Goal: Task Accomplishment & Management: Manage account settings

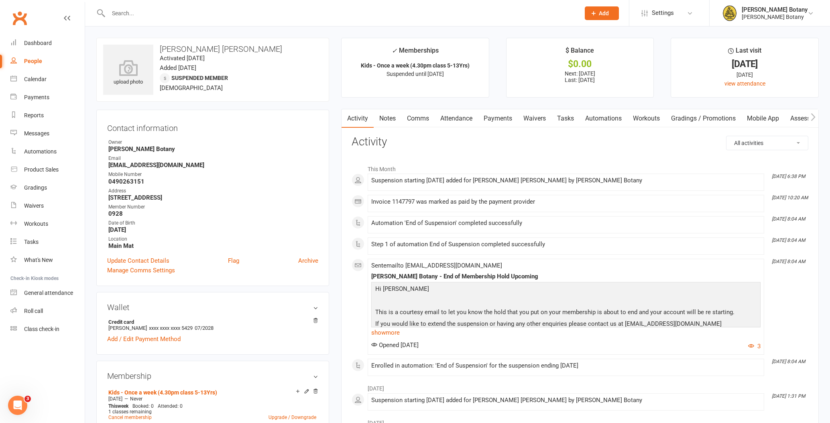
click at [38, 60] on div "People" at bounding box center [33, 61] width 18 height 6
select select "100"
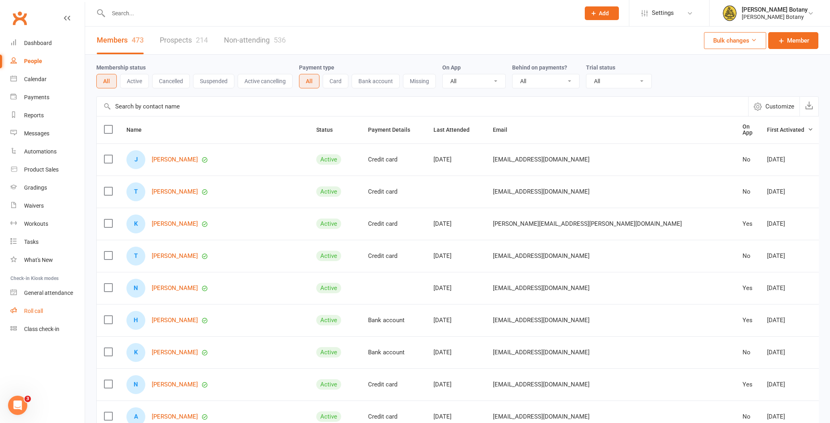
click at [34, 313] on div "Roll call" at bounding box center [33, 310] width 19 height 6
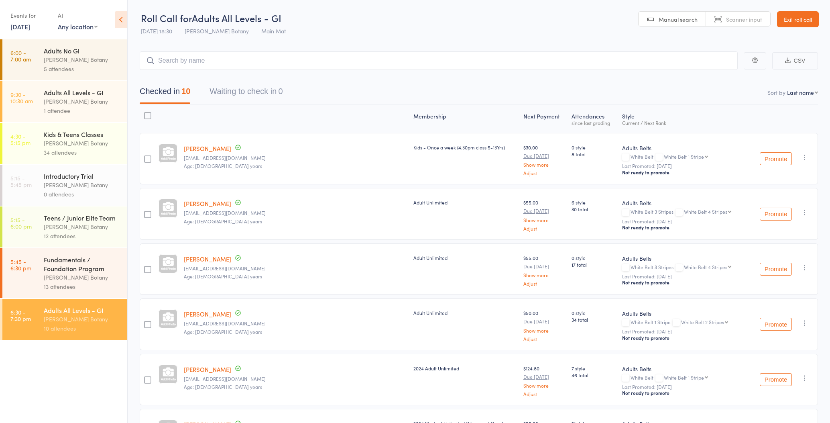
click at [189, 61] on input "search" at bounding box center [439, 60] width 598 height 18
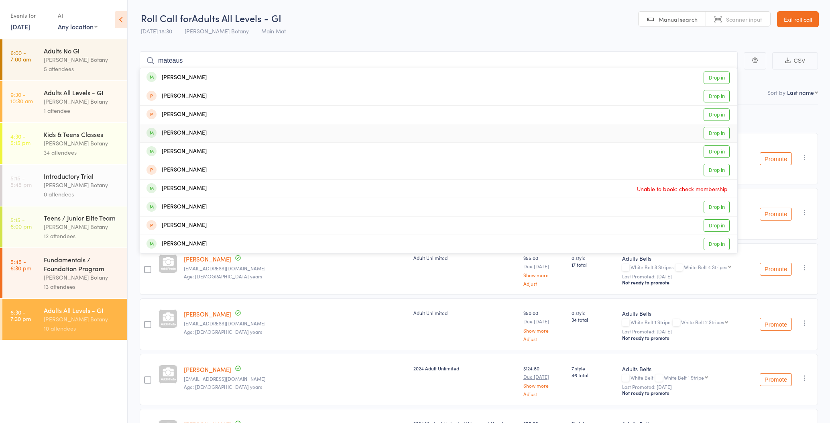
type input "mateaus"
click at [207, 131] on div "matheus marcondes" at bounding box center [177, 132] width 60 height 9
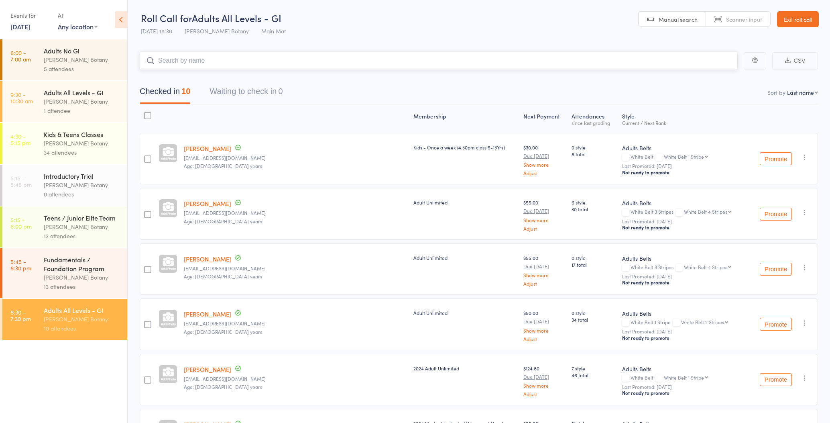
click at [202, 62] on input "search" at bounding box center [439, 60] width 598 height 18
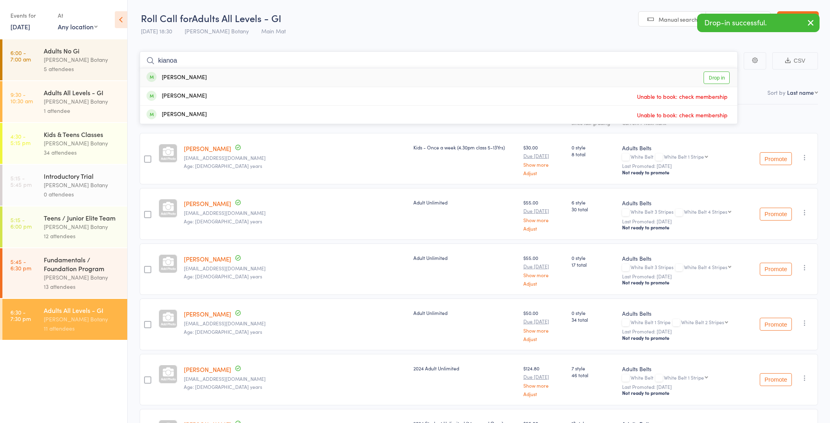
type input "kianoa"
click at [198, 75] on div "Kianoa Roberts" at bounding box center [177, 77] width 60 height 9
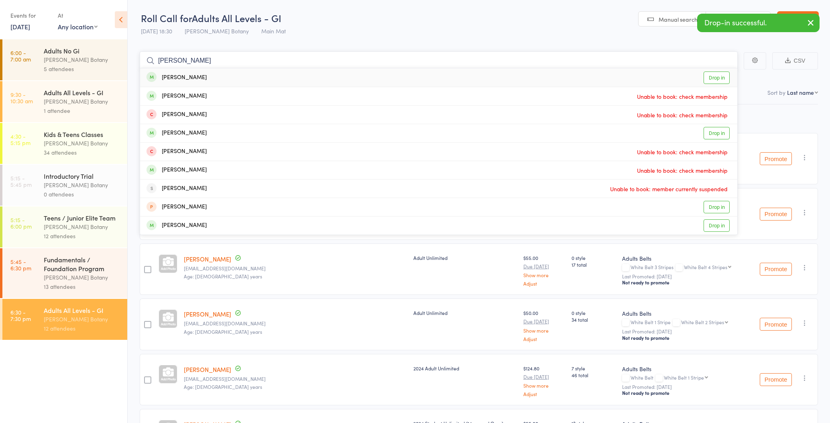
type input "Jake"
drag, startPoint x: 198, startPoint y: 75, endPoint x: 209, endPoint y: 76, distance: 10.9
click at [209, 76] on div "Jake Wild Drop in" at bounding box center [438, 77] width 597 height 18
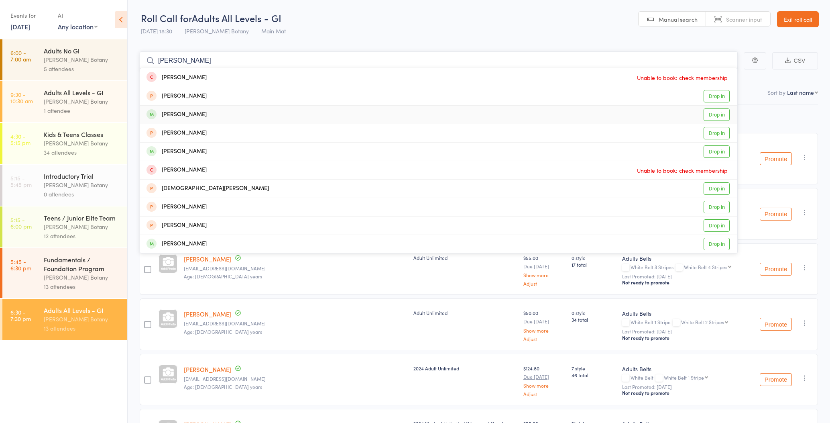
type input "Christopher ro"
click at [207, 116] on div "Christopher Rogers-Harrison" at bounding box center [177, 114] width 60 height 9
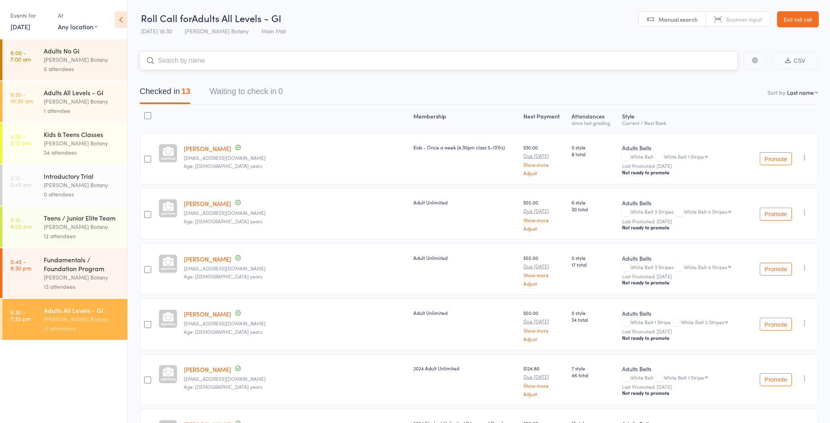
click at [207, 59] on input "search" at bounding box center [439, 60] width 598 height 18
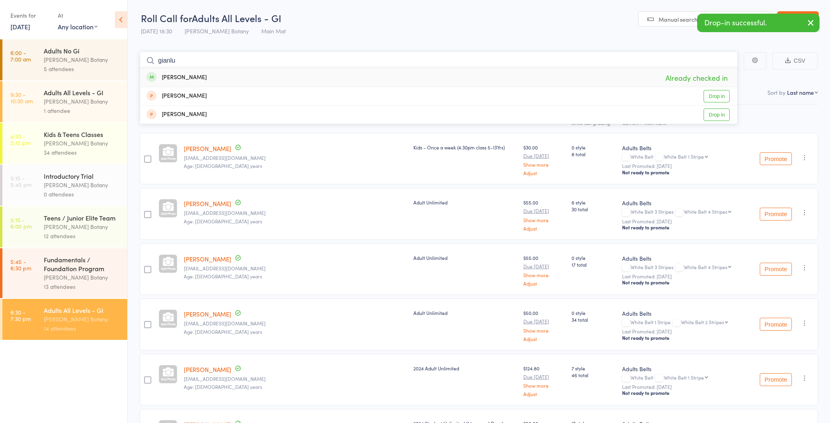
type input "giant"
drag, startPoint x: 207, startPoint y: 59, endPoint x: 216, endPoint y: 76, distance: 19.0
click at [216, 76] on div "Gianluca Fontanelli Already checked in" at bounding box center [438, 77] width 597 height 18
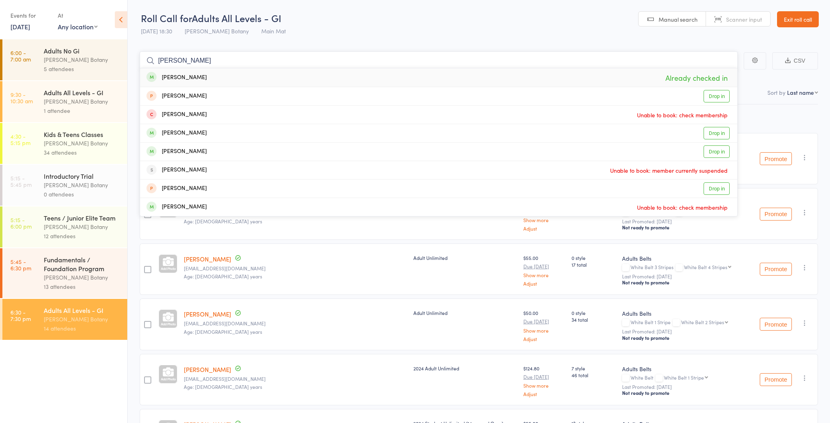
type input "jones"
click at [216, 78] on div "Joshua Jones Already checked in" at bounding box center [438, 77] width 597 height 18
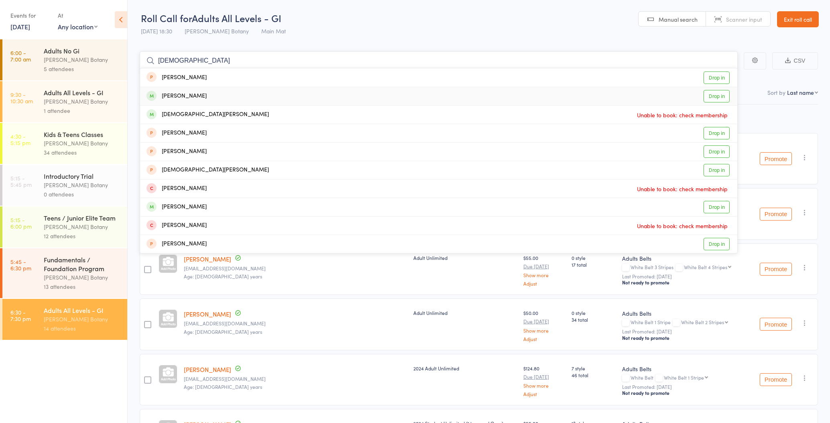
type input "christi"
click at [206, 94] on div "Jordan Christie Drop in" at bounding box center [438, 96] width 597 height 18
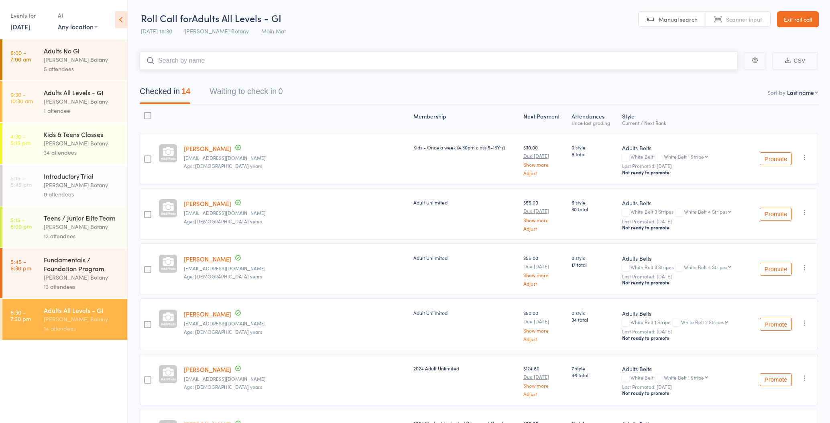
click at [206, 63] on input "search" at bounding box center [439, 60] width 598 height 18
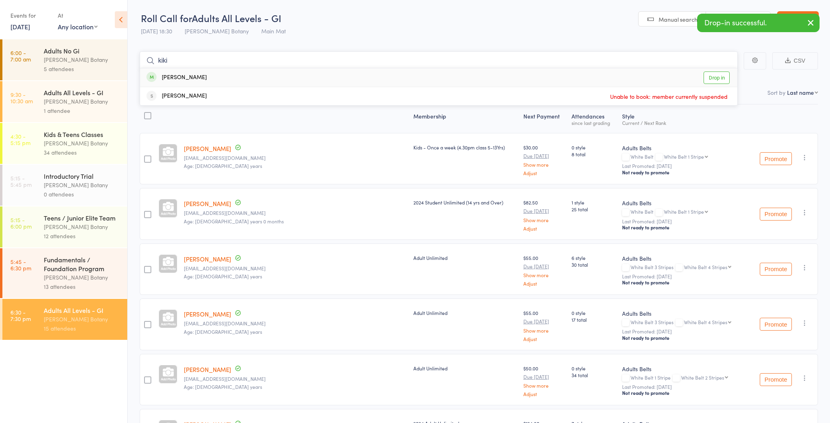
type input "kiki"
click at [200, 75] on div "Kiki Chin Drop in" at bounding box center [438, 77] width 597 height 18
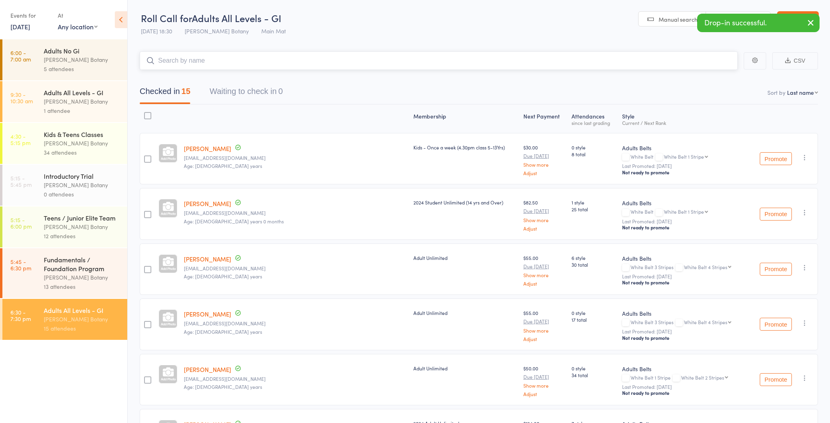
click at [198, 61] on input "search" at bounding box center [439, 60] width 598 height 18
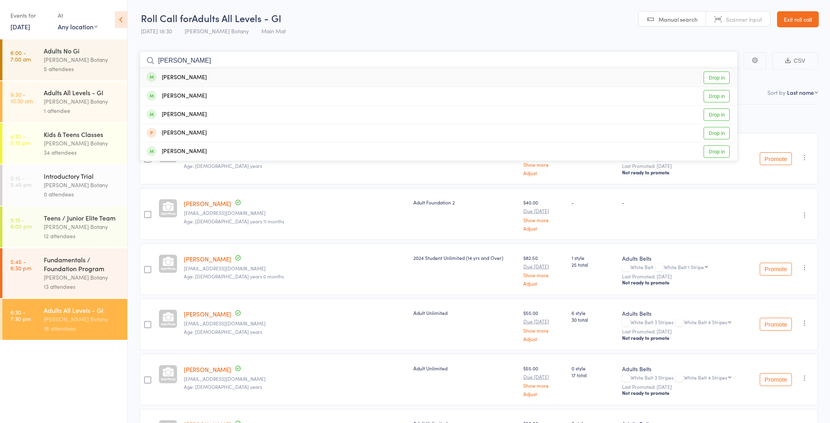
type input "Jeffrey"
drag, startPoint x: 198, startPoint y: 61, endPoint x: 200, endPoint y: 77, distance: 15.8
click at [200, 77] on div "Jeffrey Atizado Drop in" at bounding box center [438, 77] width 597 height 18
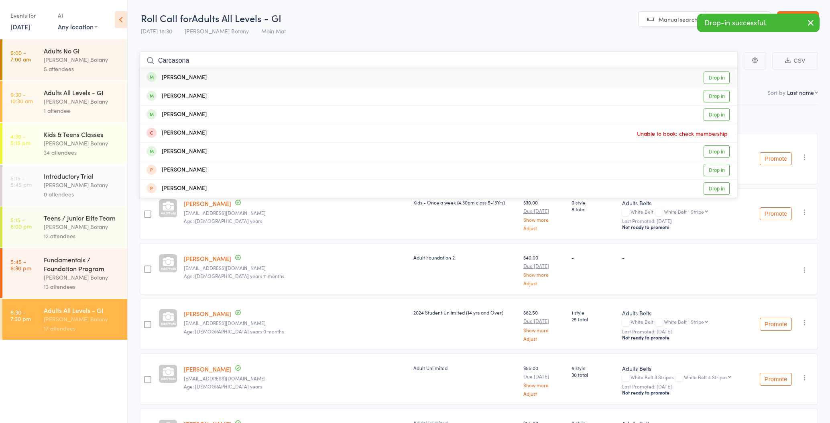
type input "Carcasona"
drag, startPoint x: 200, startPoint y: 77, endPoint x: 205, endPoint y: 79, distance: 5.0
click at [205, 79] on div "Joshua Carcasona" at bounding box center [177, 77] width 60 height 9
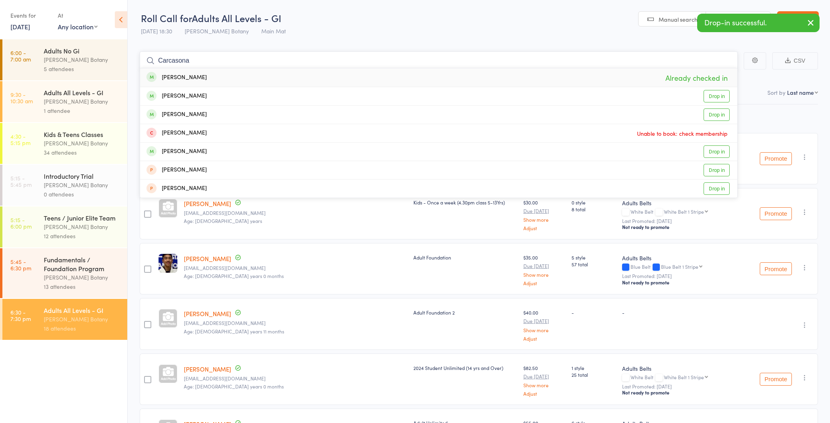
type input "Carcasona"
drag, startPoint x: 205, startPoint y: 79, endPoint x: 211, endPoint y: 94, distance: 16.0
click at [207, 94] on div "Jefferson Carcasona" at bounding box center [177, 96] width 60 height 9
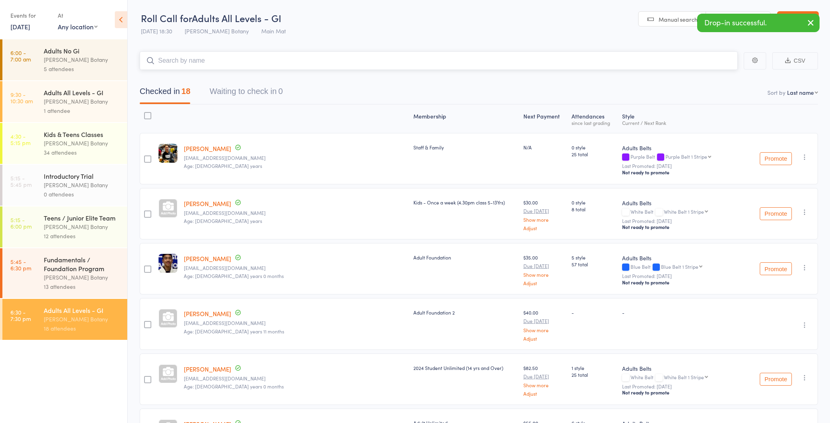
click at [215, 61] on input "search" at bounding box center [439, 60] width 598 height 18
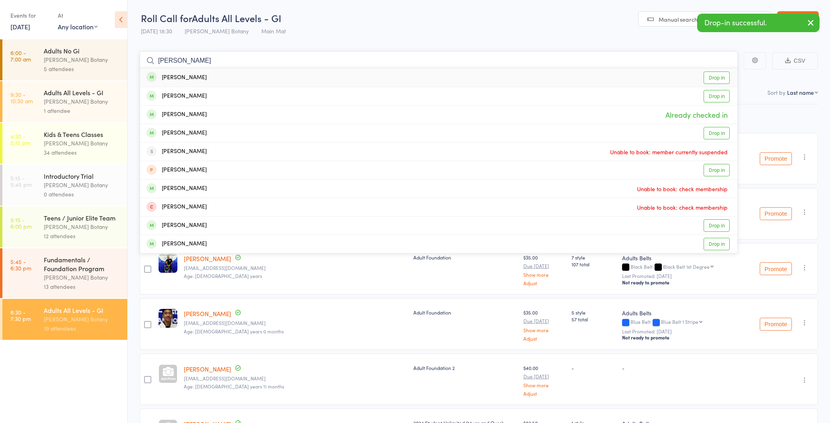
type input "Nathan"
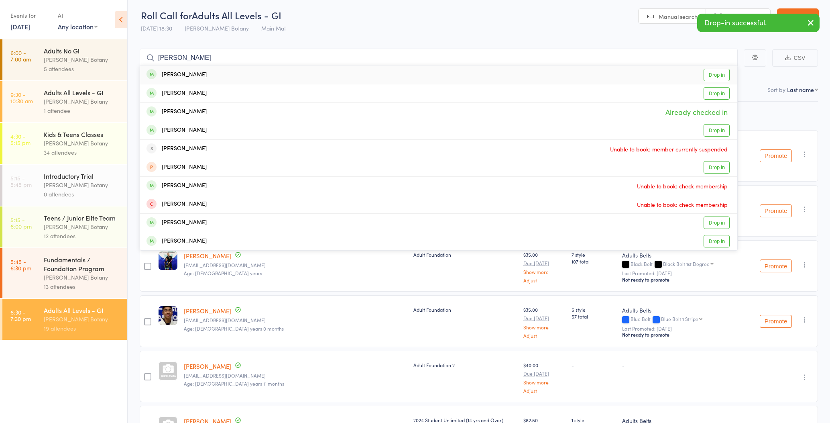
click at [202, 112] on div "Nathan Cubitt Already checked in" at bounding box center [438, 112] width 597 height 18
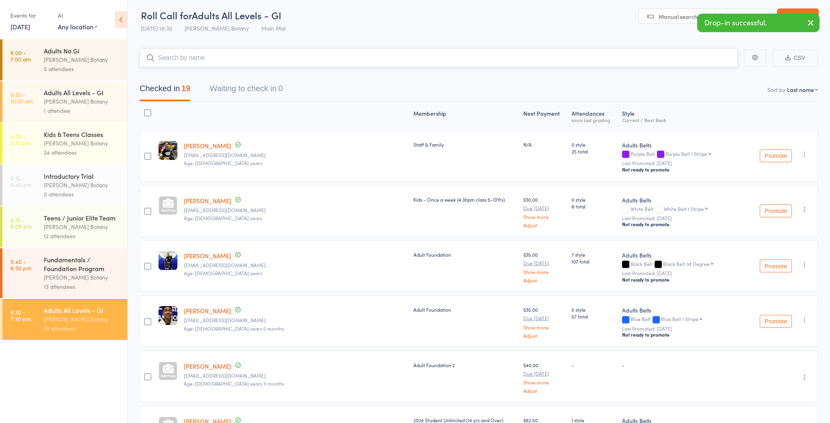
click at [201, 59] on input "search" at bounding box center [439, 58] width 598 height 18
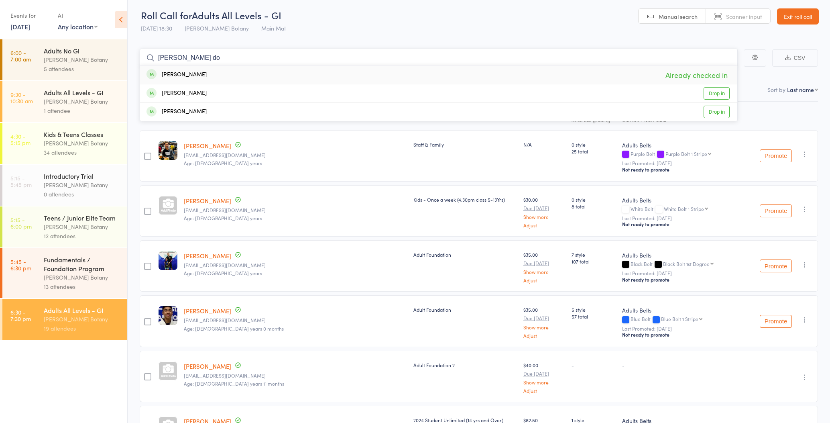
type input "Patrick do"
click at [203, 76] on div "Patrick Doherty Already checked in" at bounding box center [438, 74] width 597 height 18
type input "toby"
click at [196, 72] on div "Toby Dunn Drop in" at bounding box center [438, 74] width 597 height 18
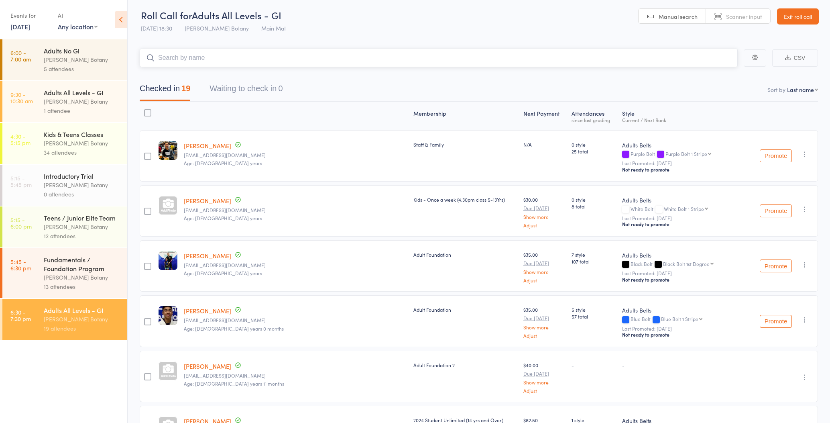
click at [193, 55] on input "search" at bounding box center [439, 58] width 598 height 18
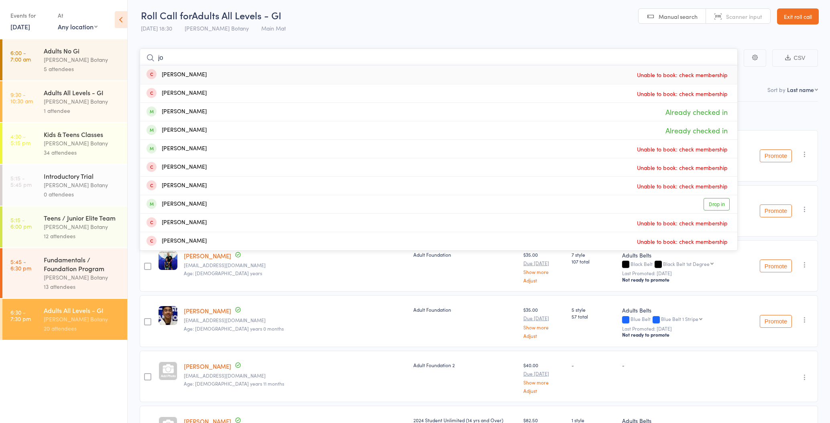
type input "j"
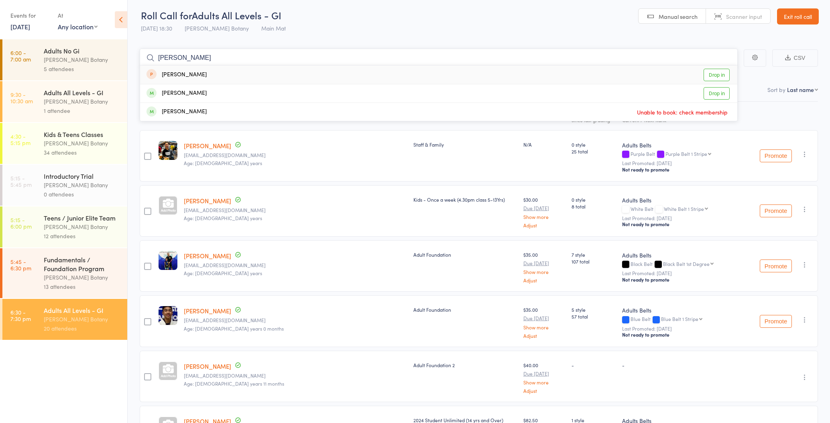
type input "Evan"
drag, startPoint x: 193, startPoint y: 55, endPoint x: 191, endPoint y: 73, distance: 18.1
click at [192, 73] on div "Evan Faulks Drop in" at bounding box center [438, 74] width 597 height 18
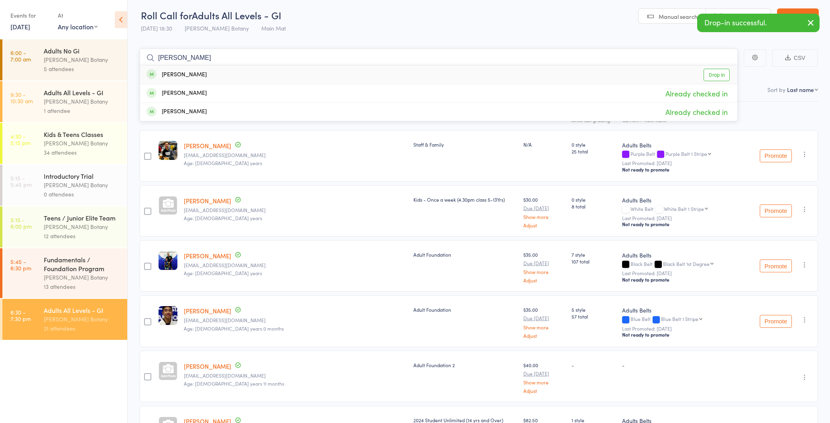
type input "Jefferson"
drag, startPoint x: 191, startPoint y: 73, endPoint x: 195, endPoint y: 76, distance: 4.8
click at [195, 76] on div "[PERSON_NAME]" at bounding box center [177, 74] width 60 height 9
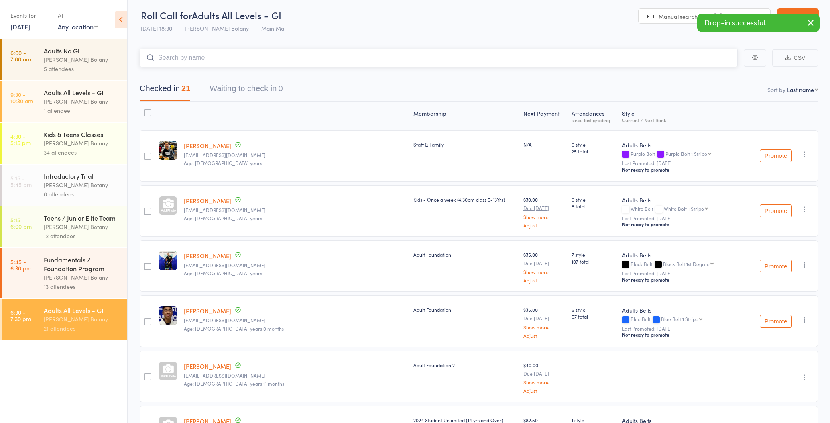
click at [196, 59] on input "search" at bounding box center [439, 58] width 598 height 18
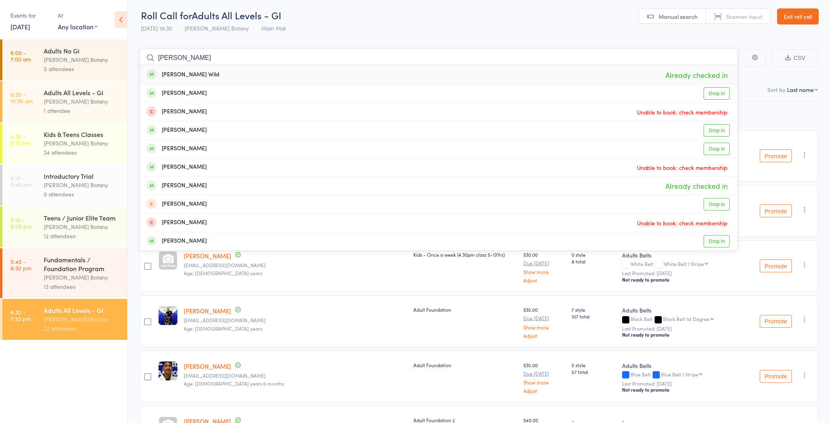
type input "brandan"
click at [197, 72] on div "Brandan Wild Already checked in" at bounding box center [438, 74] width 597 height 18
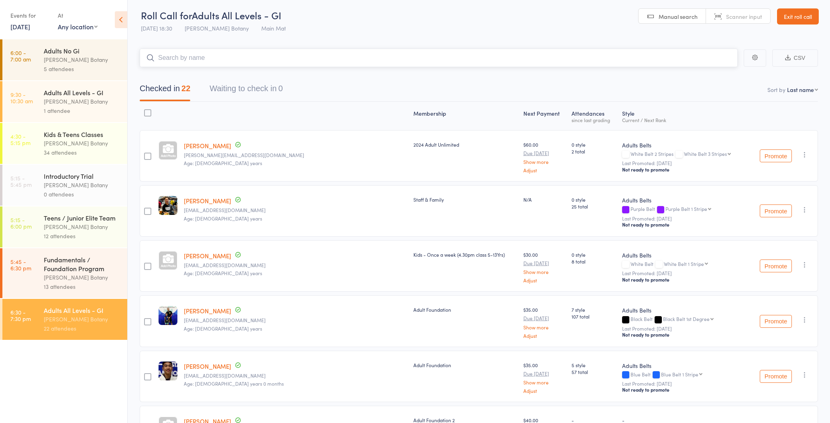
click at [196, 62] on input "search" at bounding box center [439, 58] width 598 height 18
click at [174, 53] on input "search" at bounding box center [439, 58] width 598 height 18
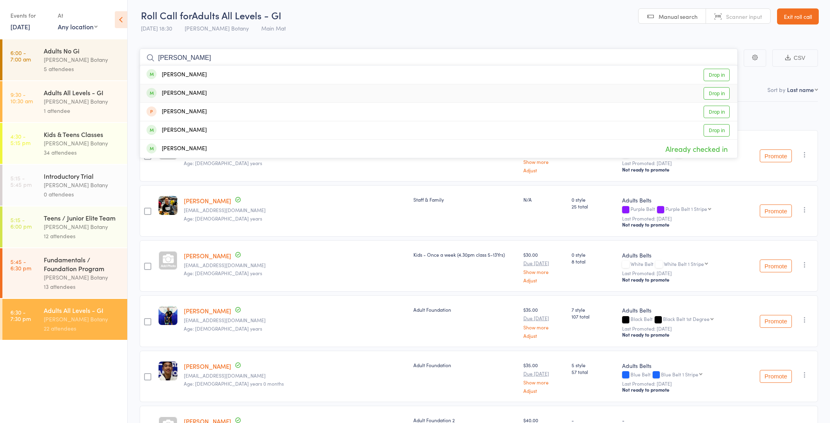
type input "chen"
click at [191, 93] on div "Patrick Chen" at bounding box center [177, 93] width 60 height 9
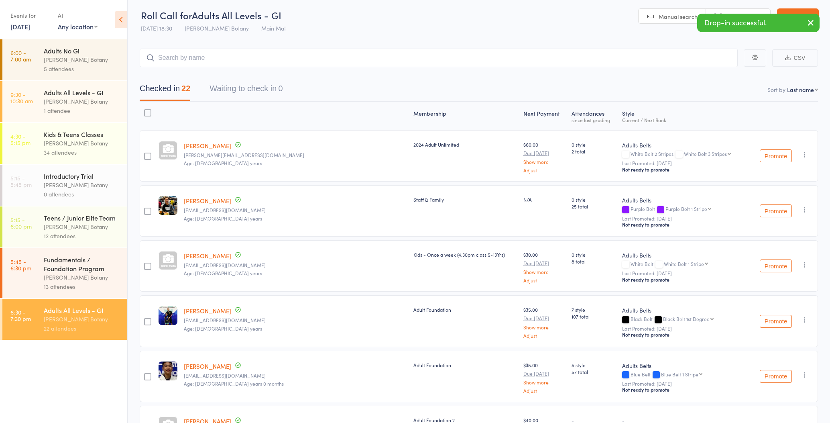
click at [811, 21] on icon "button" at bounding box center [811, 23] width 10 height 10
click at [803, 15] on link "Exit roll call" at bounding box center [798, 16] width 42 height 16
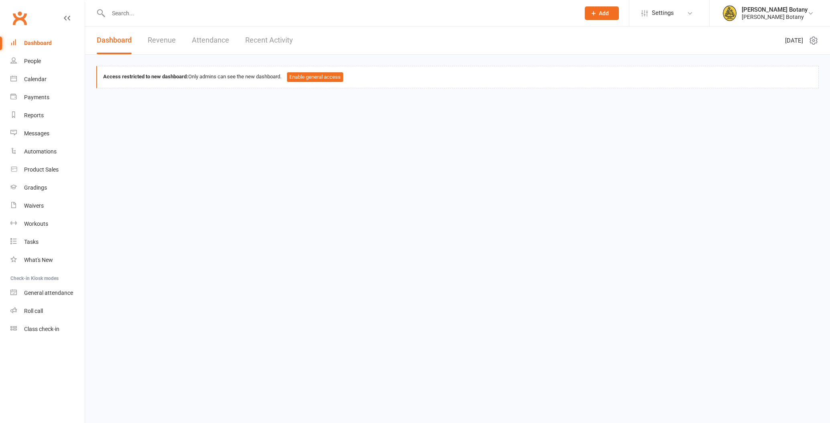
click at [143, 9] on input "text" at bounding box center [340, 13] width 468 height 11
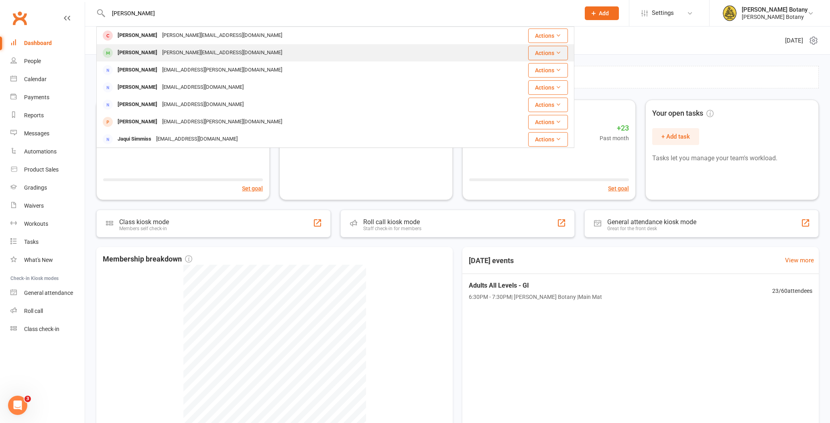
type input "simon"
click at [160, 51] on div "Simon@myphysiotherapy.com.au" at bounding box center [222, 53] width 125 height 12
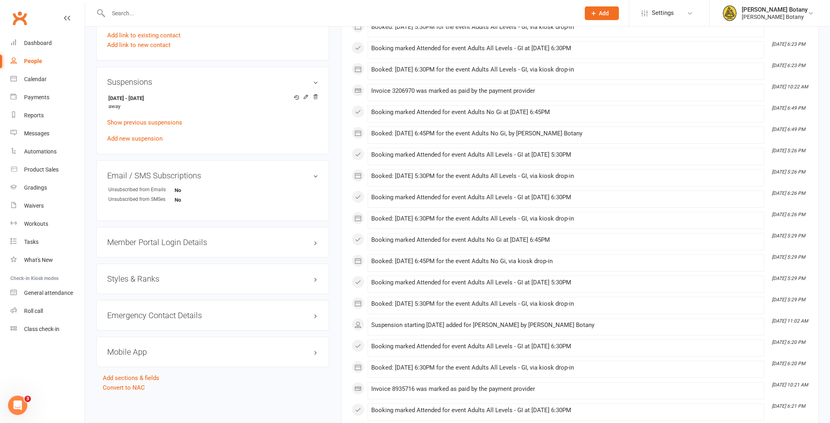
scroll to position [464, 0]
click at [305, 96] on icon at bounding box center [306, 97] width 6 height 6
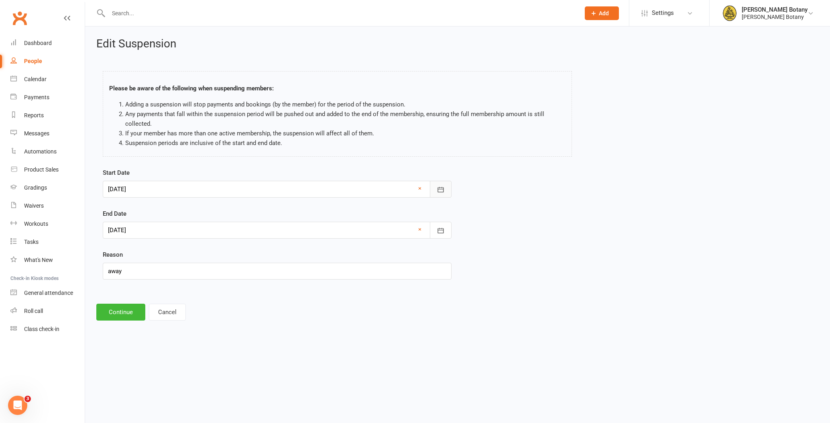
click at [440, 190] on icon "button" at bounding box center [441, 189] width 8 height 8
click at [224, 272] on span "15" at bounding box center [223, 270] width 6 height 6
type input "15 Aug 2025"
click at [125, 310] on button "Continue" at bounding box center [120, 311] width 49 height 17
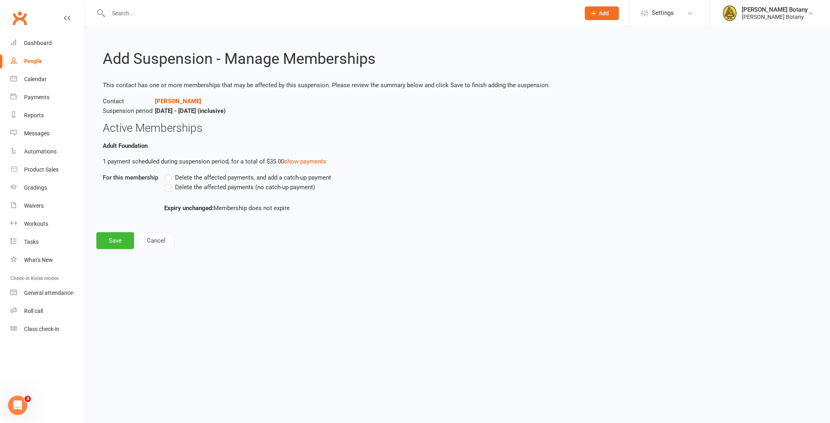
drag, startPoint x: 221, startPoint y: 185, endPoint x: 194, endPoint y: 193, distance: 28.1
click at [221, 185] on span "Delete the affected payments (no catch-up payment)" at bounding box center [245, 186] width 140 height 8
click at [169, 182] on input "Delete the affected payments (no catch-up payment)" at bounding box center [166, 182] width 5 height 0
click at [121, 239] on button "Save" at bounding box center [115, 240] width 38 height 17
